Goal: Navigation & Orientation: Find specific page/section

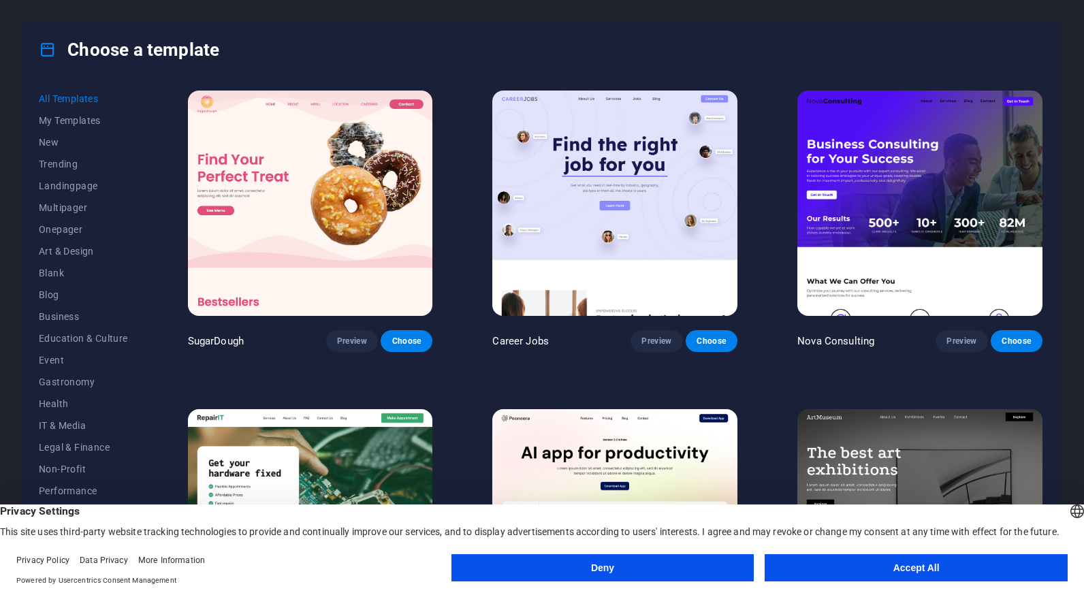
click at [665, 567] on button "Deny" at bounding box center [603, 567] width 303 height 27
